Goal: Task Accomplishment & Management: Manage account settings

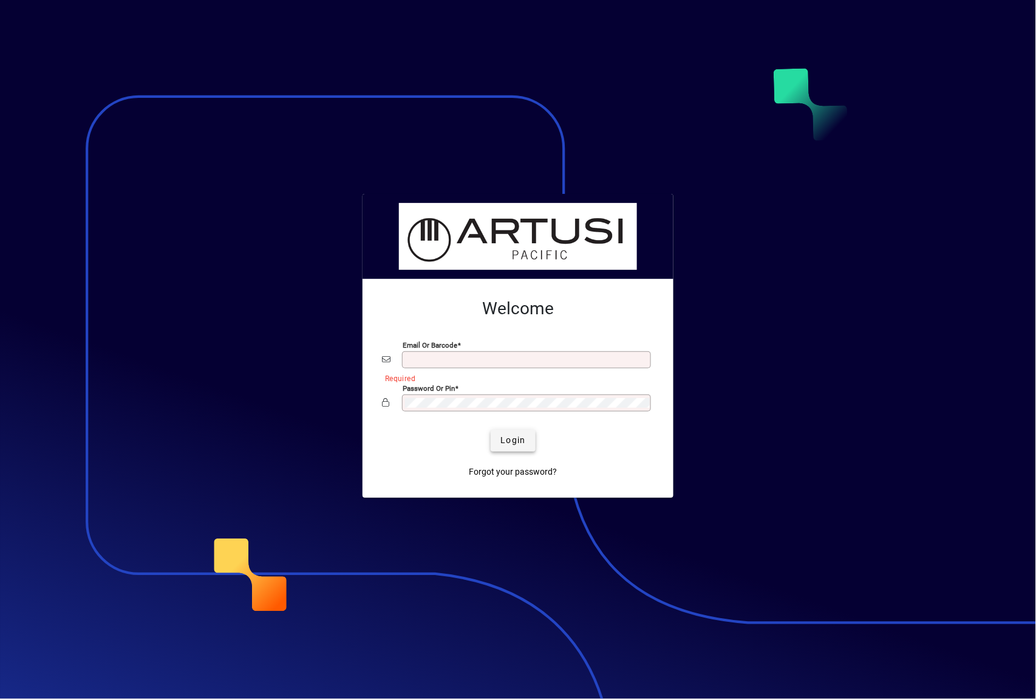
type input "**********"
click at [518, 436] on span "Login" at bounding box center [513, 440] width 25 height 13
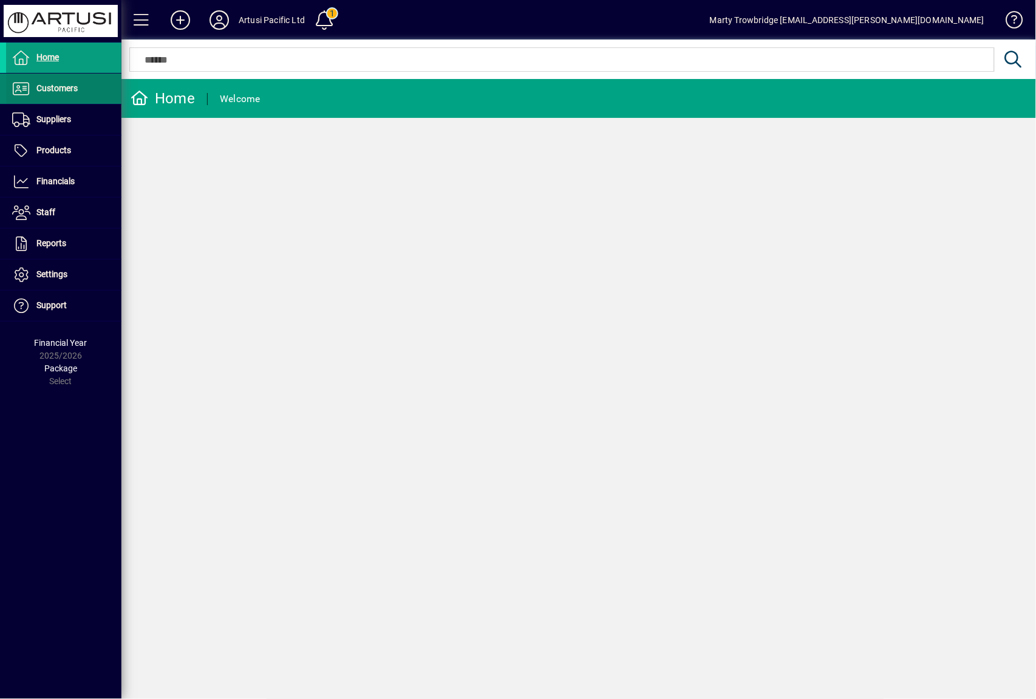
click at [81, 92] on span at bounding box center [63, 88] width 115 height 29
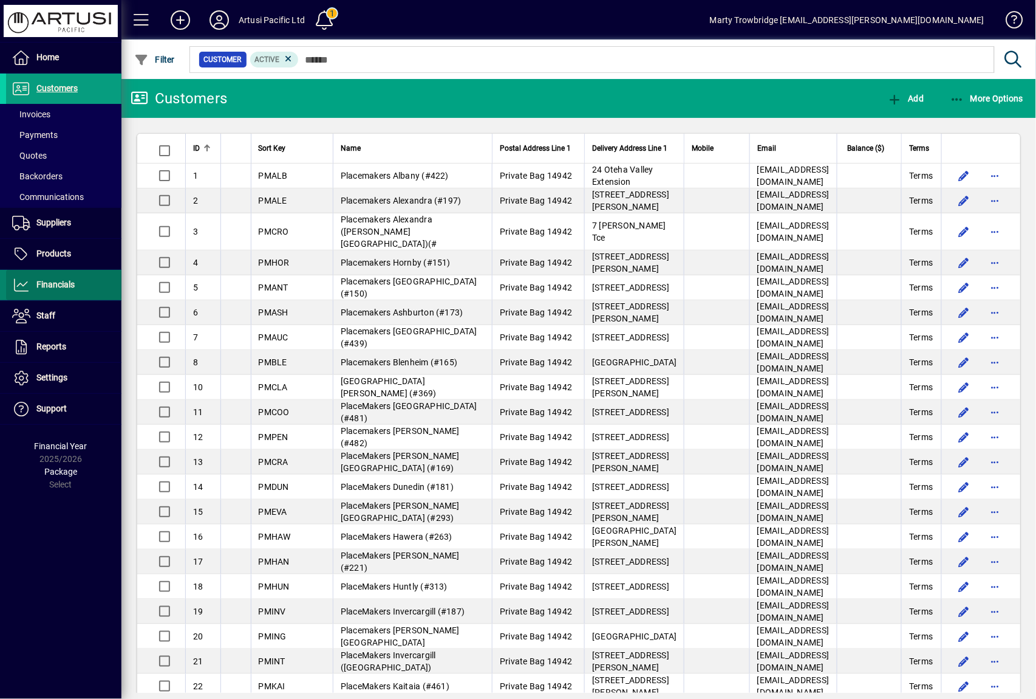
click at [66, 294] on span at bounding box center [63, 284] width 115 height 29
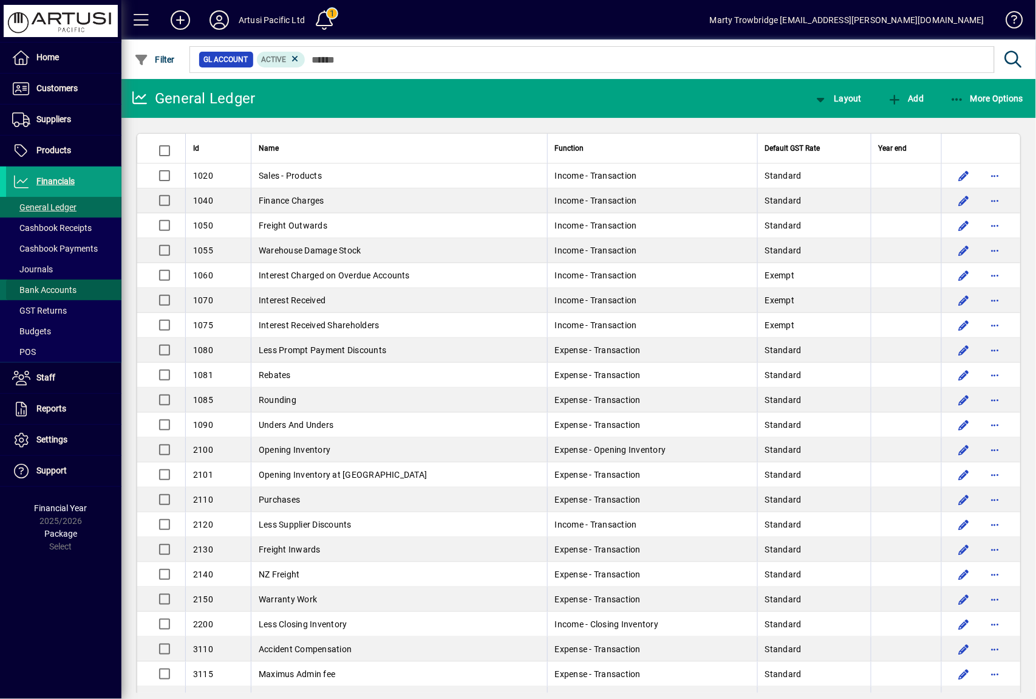
click at [64, 285] on span "Bank Accounts" at bounding box center [44, 290] width 64 height 10
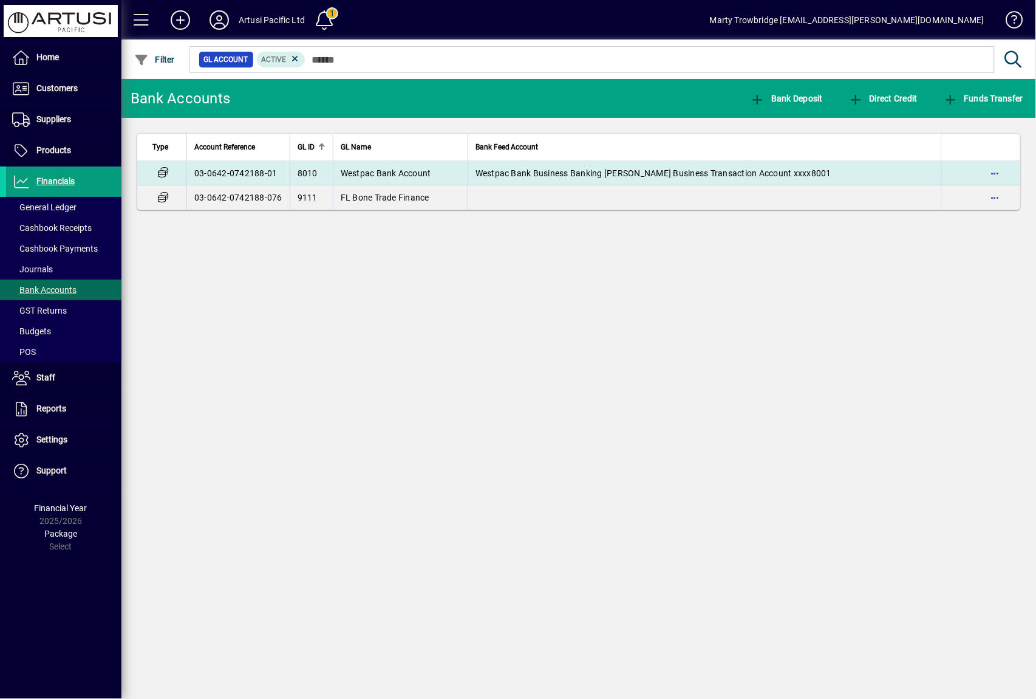
click at [543, 177] on span "Westpac Bank Business Banking Martin Business Transaction Account xxxx8001" at bounding box center [654, 173] width 356 height 10
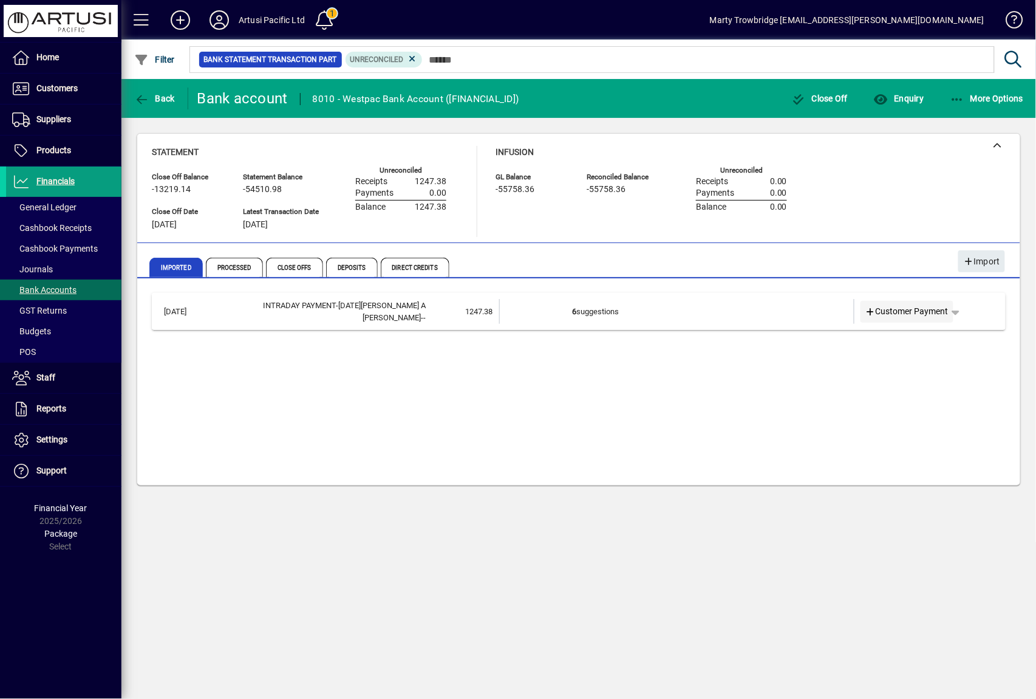
click at [909, 310] on span "Customer Payment" at bounding box center [908, 311] width 84 height 13
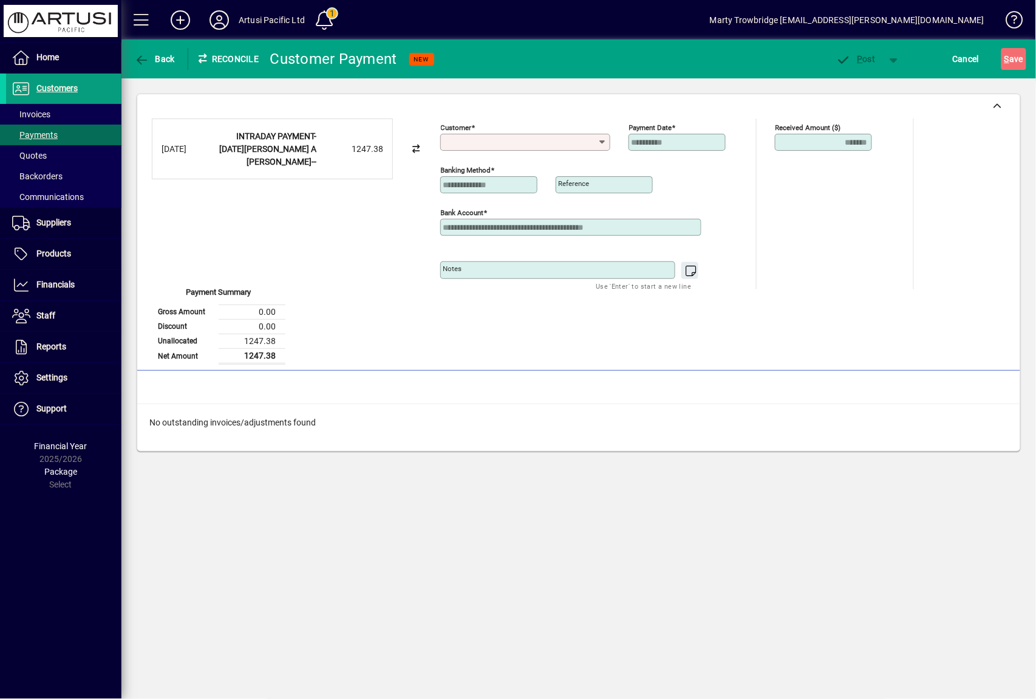
type input "*"
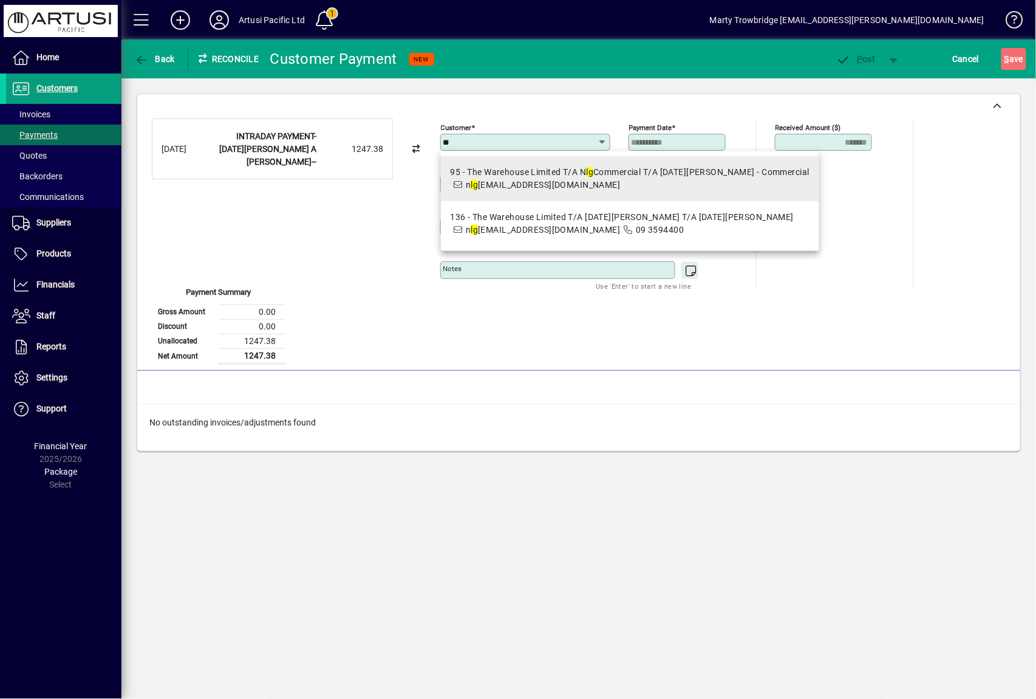
click at [554, 182] on span "n lg tradepayables@twgroup.co.nz" at bounding box center [543, 185] width 155 height 10
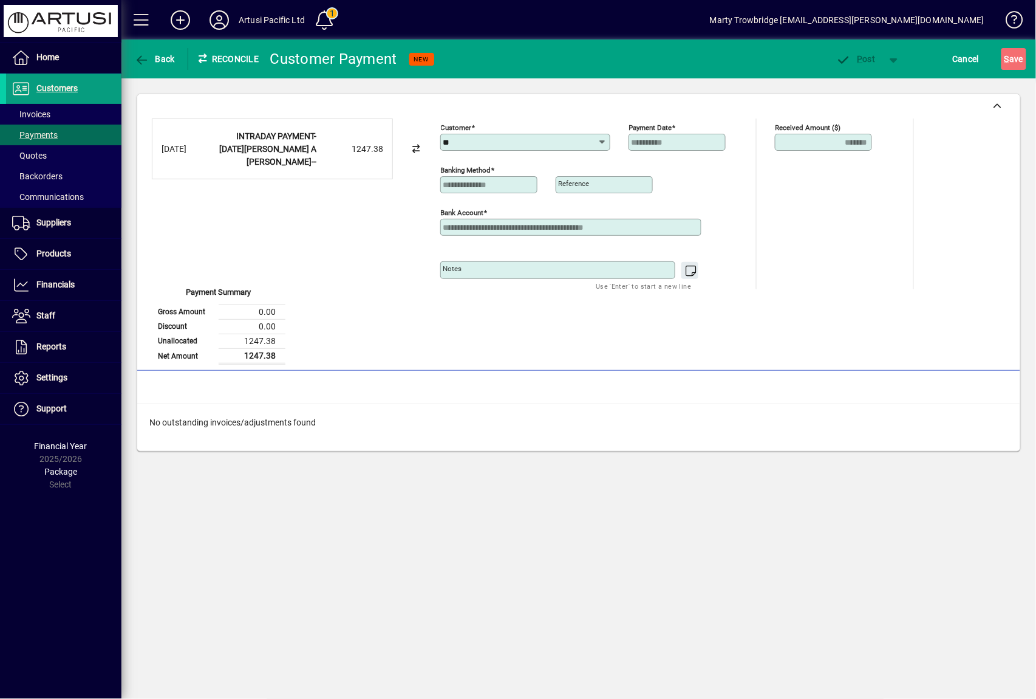
type input "**********"
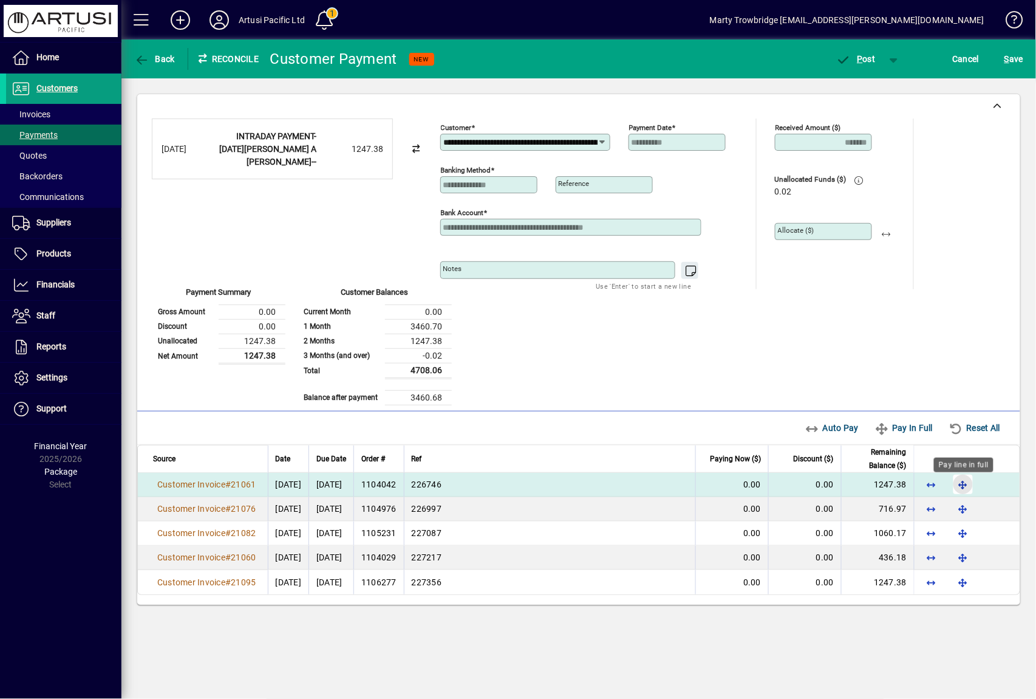
click at [960, 484] on span "button" at bounding box center [963, 484] width 29 height 29
click at [861, 54] on span "P" at bounding box center [860, 59] width 5 height 10
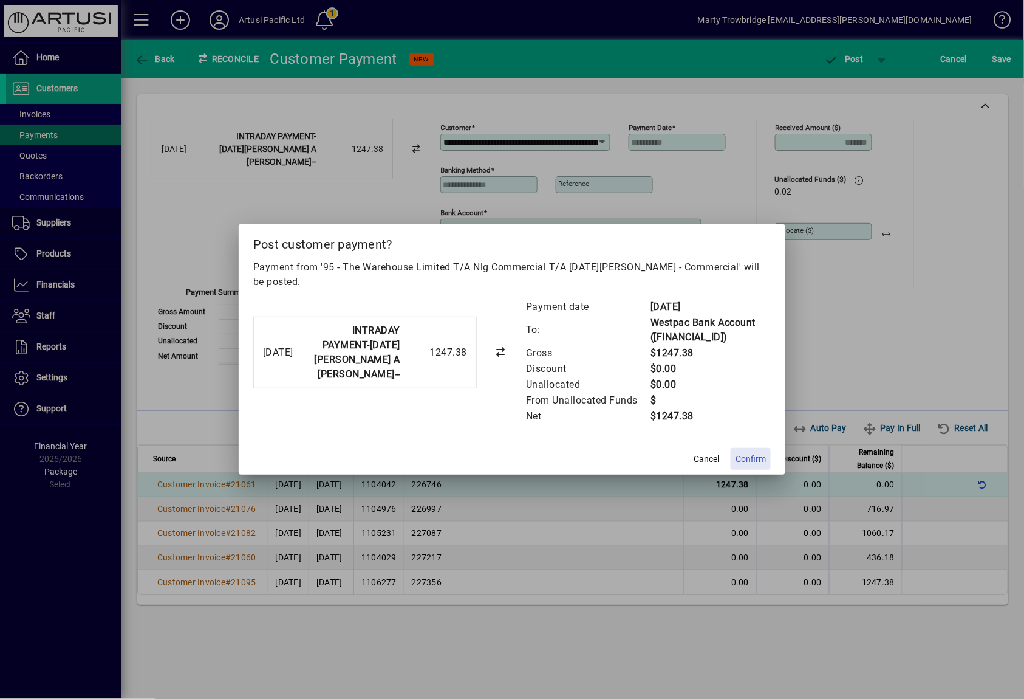
click at [747, 444] on span at bounding box center [751, 458] width 40 height 29
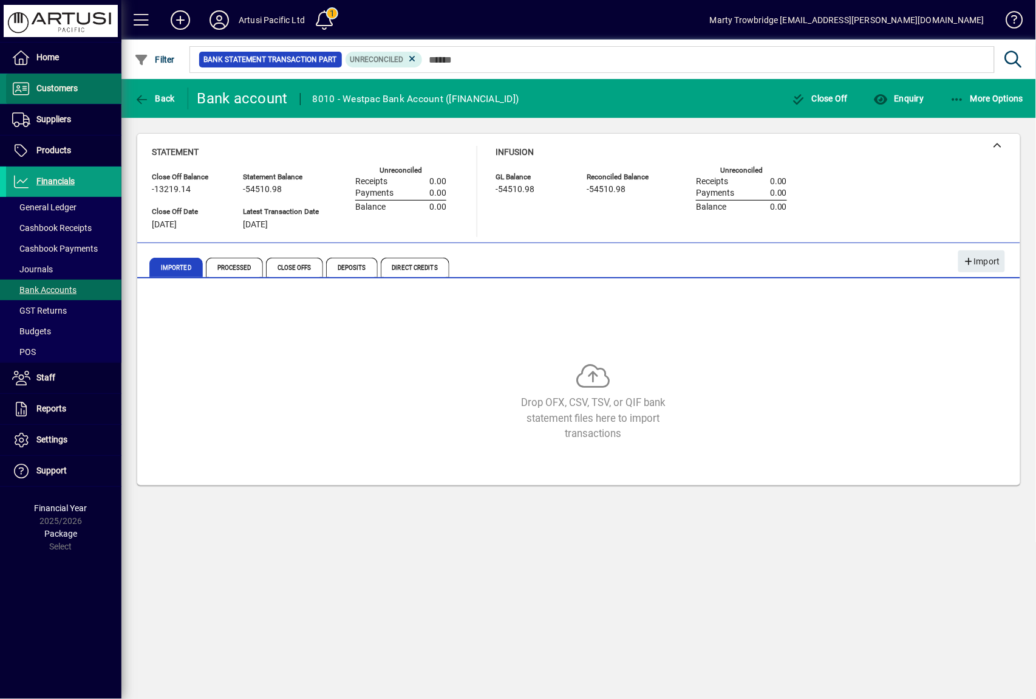
click at [78, 86] on span at bounding box center [63, 88] width 115 height 29
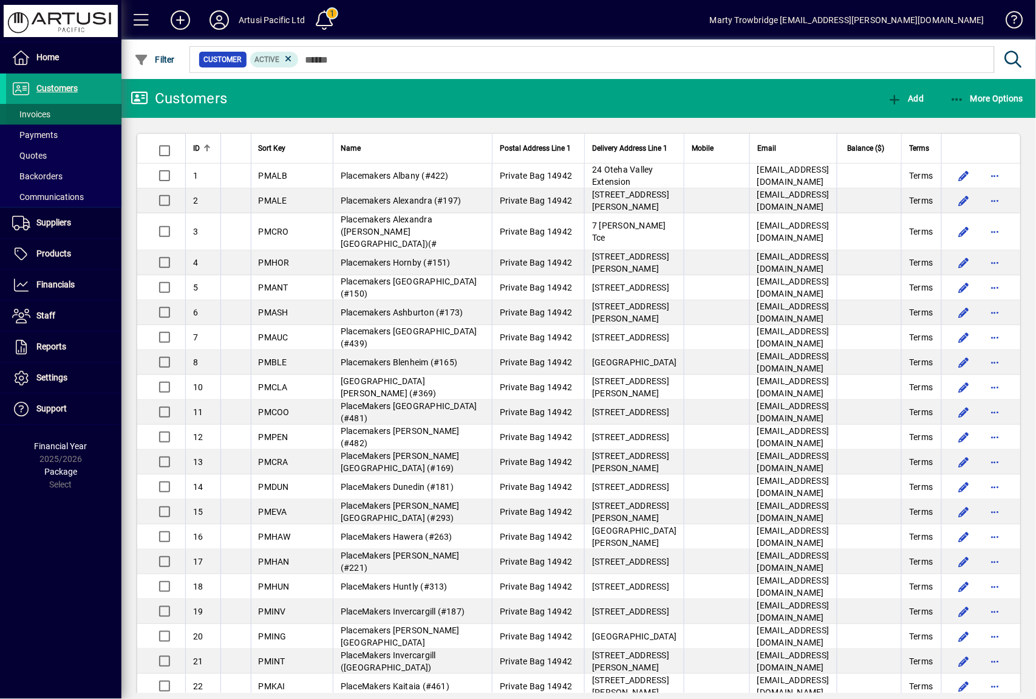
click at [27, 111] on span "Invoices" at bounding box center [31, 114] width 38 height 10
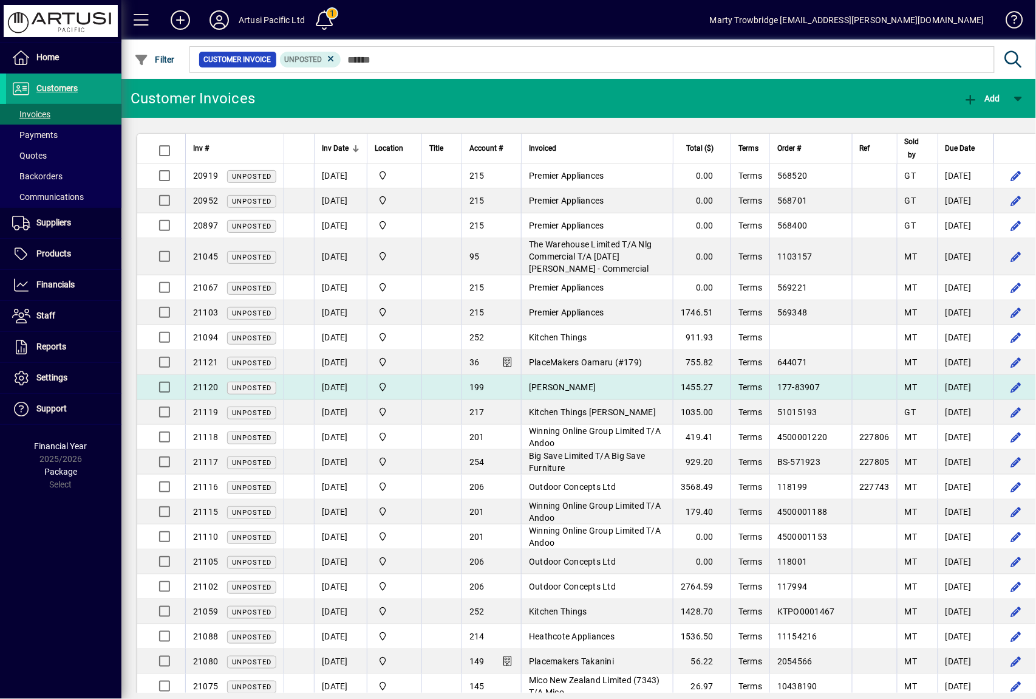
click at [620, 394] on td "[PERSON_NAME]" at bounding box center [597, 387] width 152 height 25
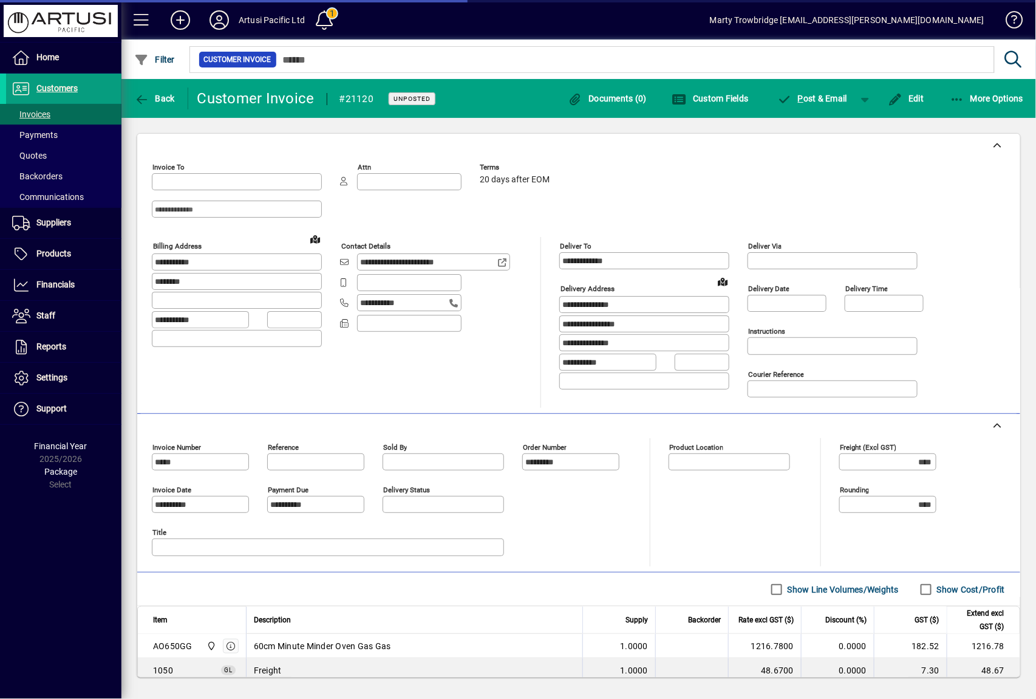
type input "**********"
click at [909, 103] on span "button" at bounding box center [906, 98] width 43 height 29
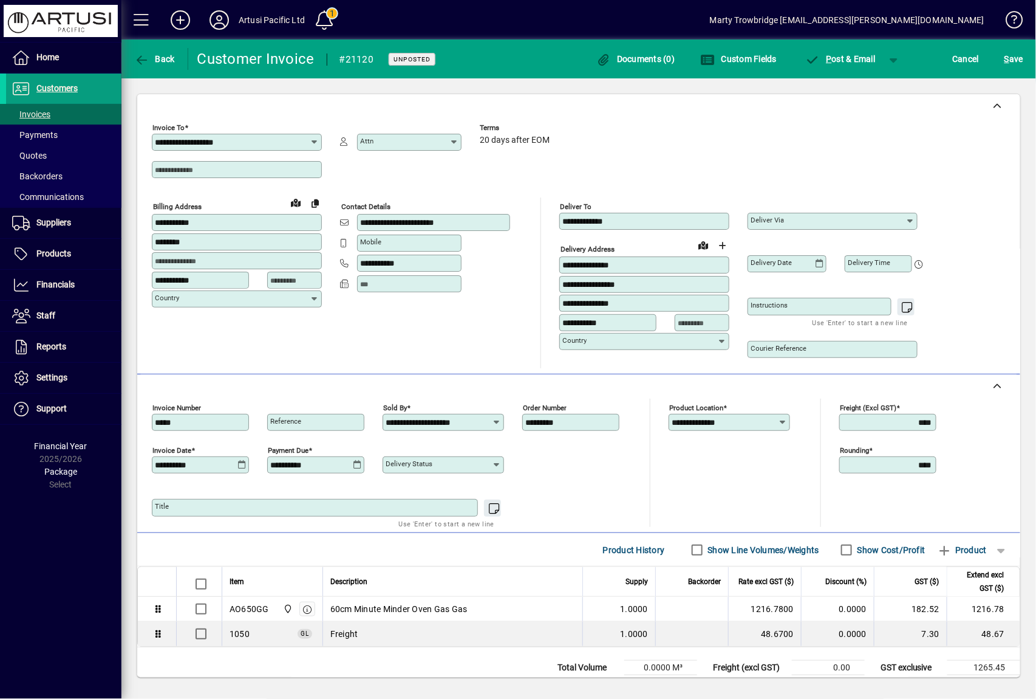
click at [296, 423] on mat-label "Reference" at bounding box center [285, 421] width 31 height 9
click at [296, 423] on input "Reference" at bounding box center [317, 422] width 94 height 10
type input "******"
click at [1014, 62] on span "S ave" at bounding box center [1014, 58] width 19 height 19
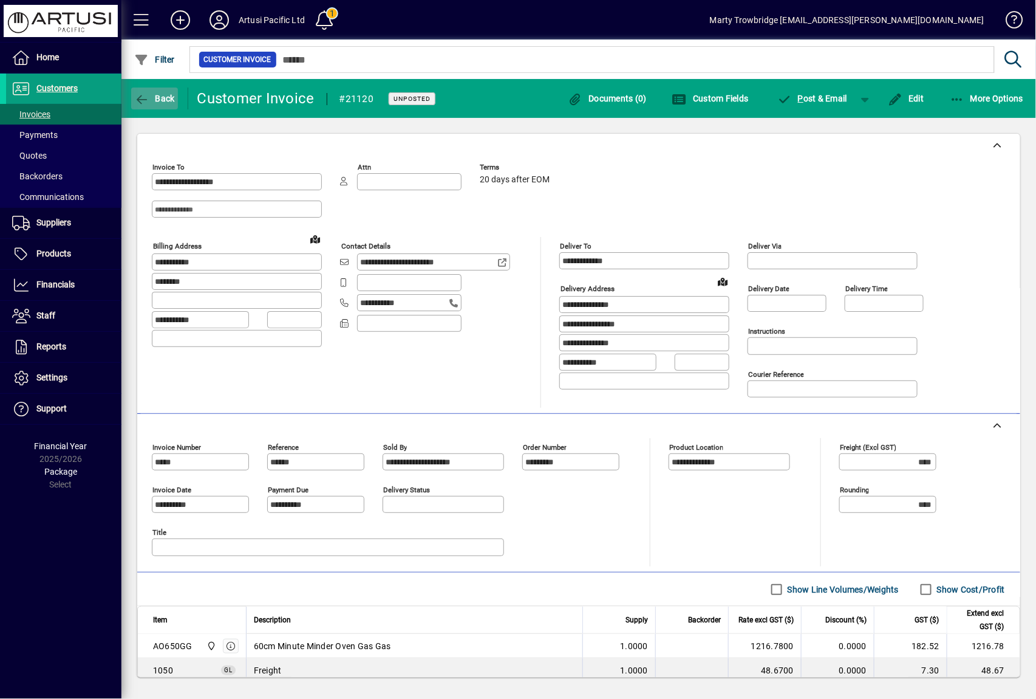
click at [156, 100] on span "Back" at bounding box center [154, 99] width 41 height 10
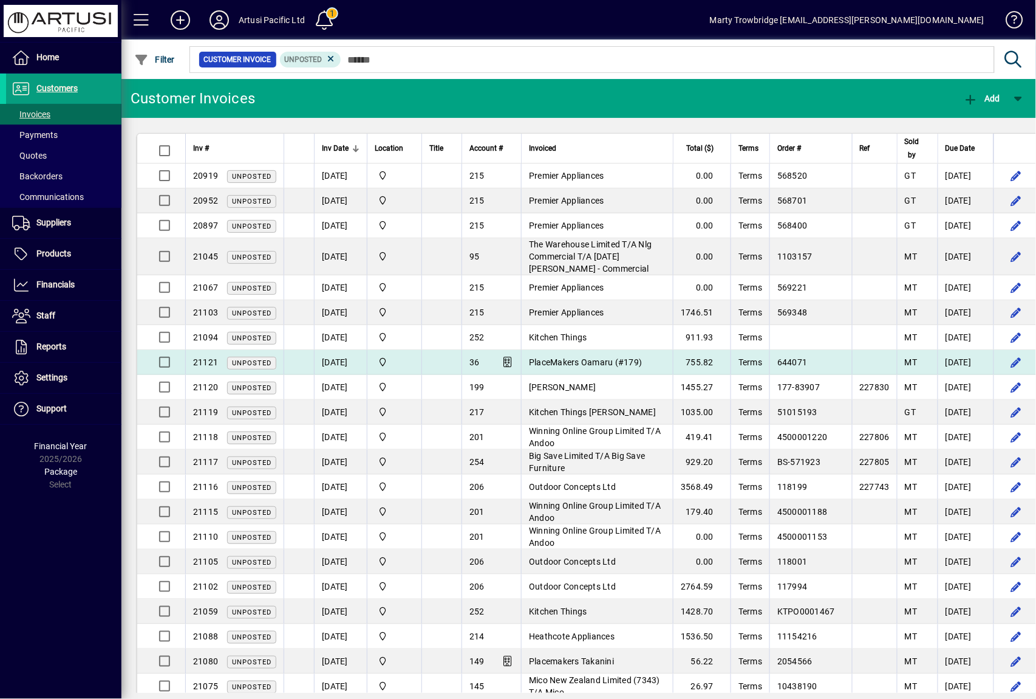
click at [442, 362] on td at bounding box center [442, 362] width 40 height 25
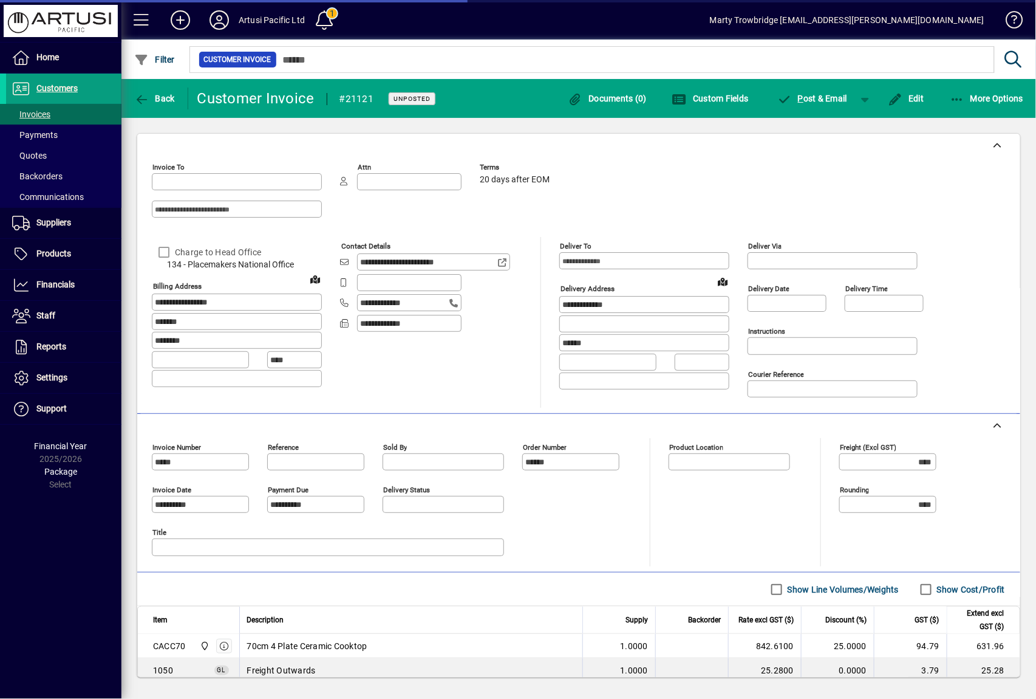
type input "**********"
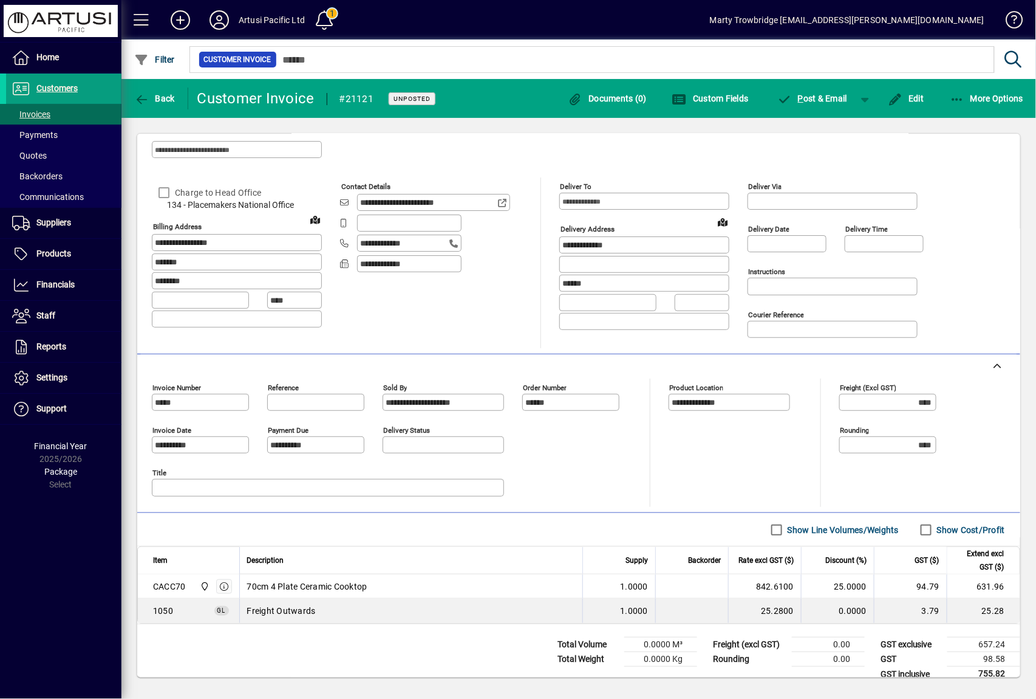
scroll to position [76, 0]
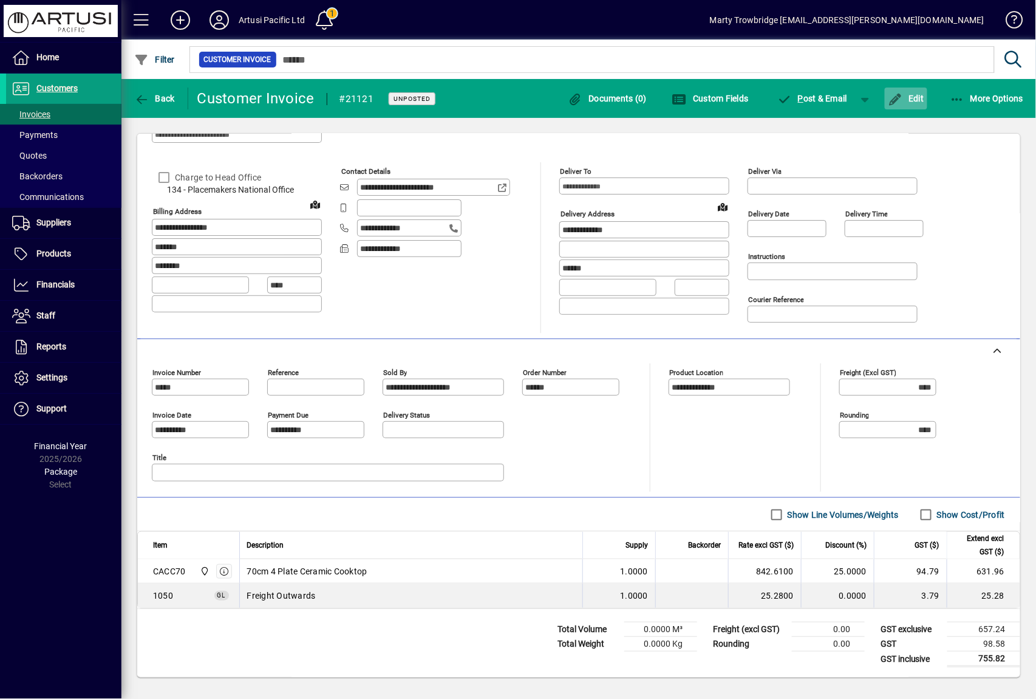
click at [909, 101] on span "Edit" at bounding box center [906, 99] width 36 height 10
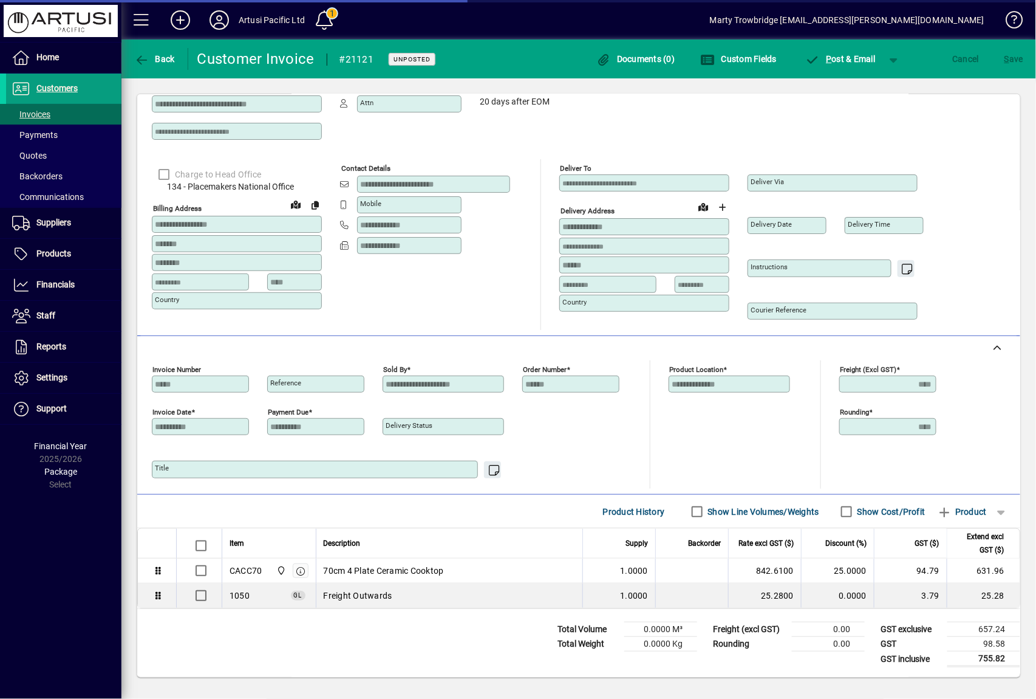
scroll to position [40, 0]
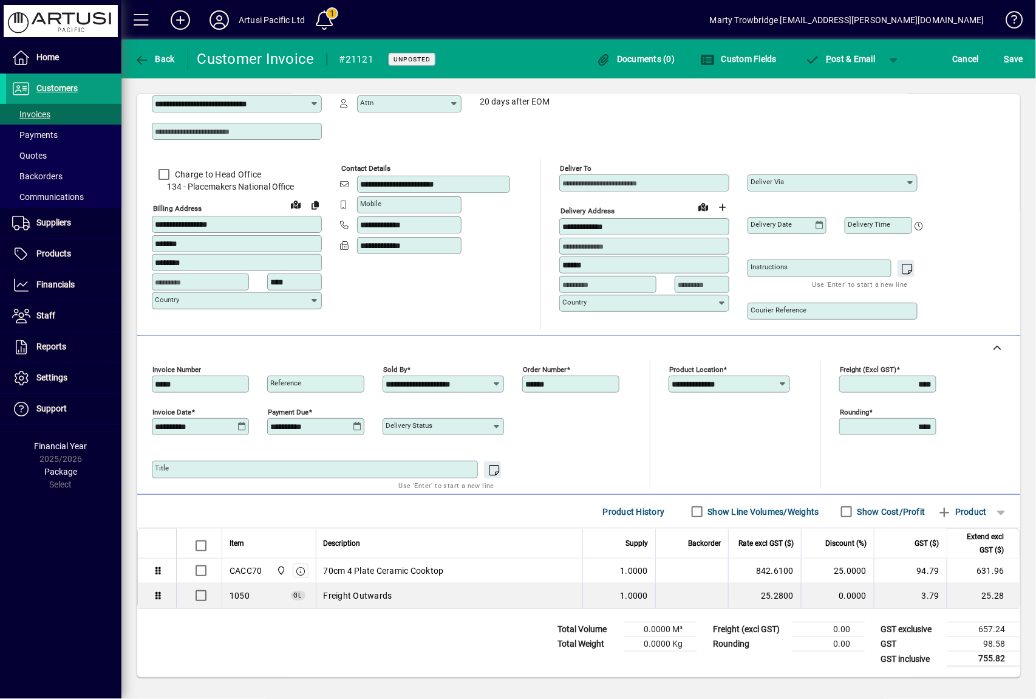
click at [299, 383] on mat-label "Reference" at bounding box center [285, 382] width 31 height 9
click at [299, 383] on input "Reference" at bounding box center [317, 384] width 94 height 10
type input "******"
click at [1008, 61] on span "S" at bounding box center [1007, 59] width 5 height 10
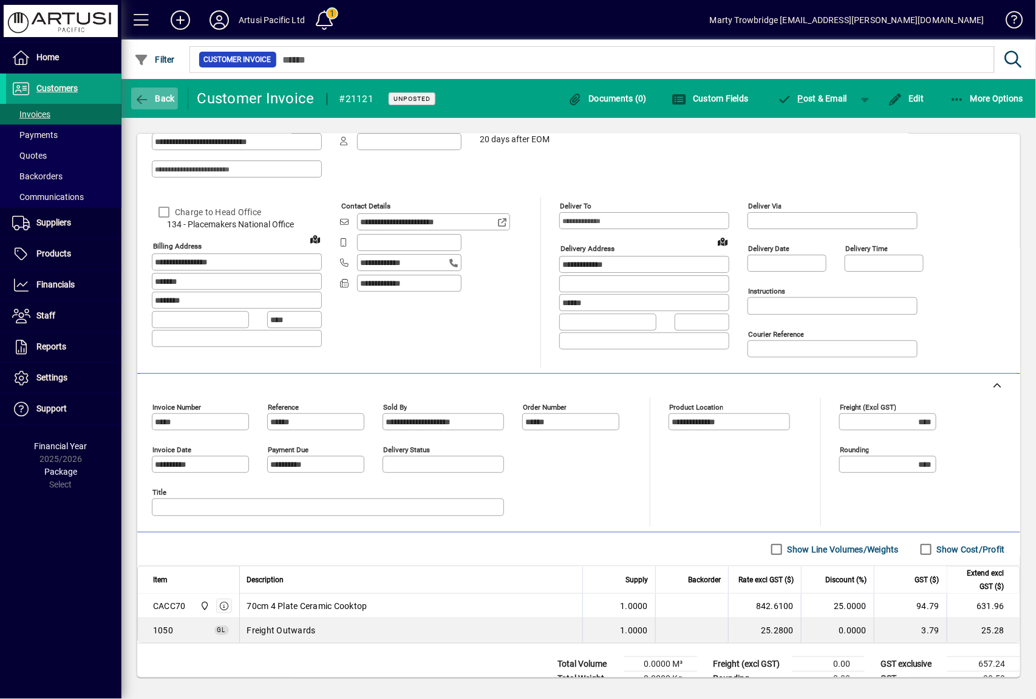
click at [170, 92] on span "button" at bounding box center [154, 98] width 47 height 29
